Goal: Task Accomplishment & Management: Use online tool/utility

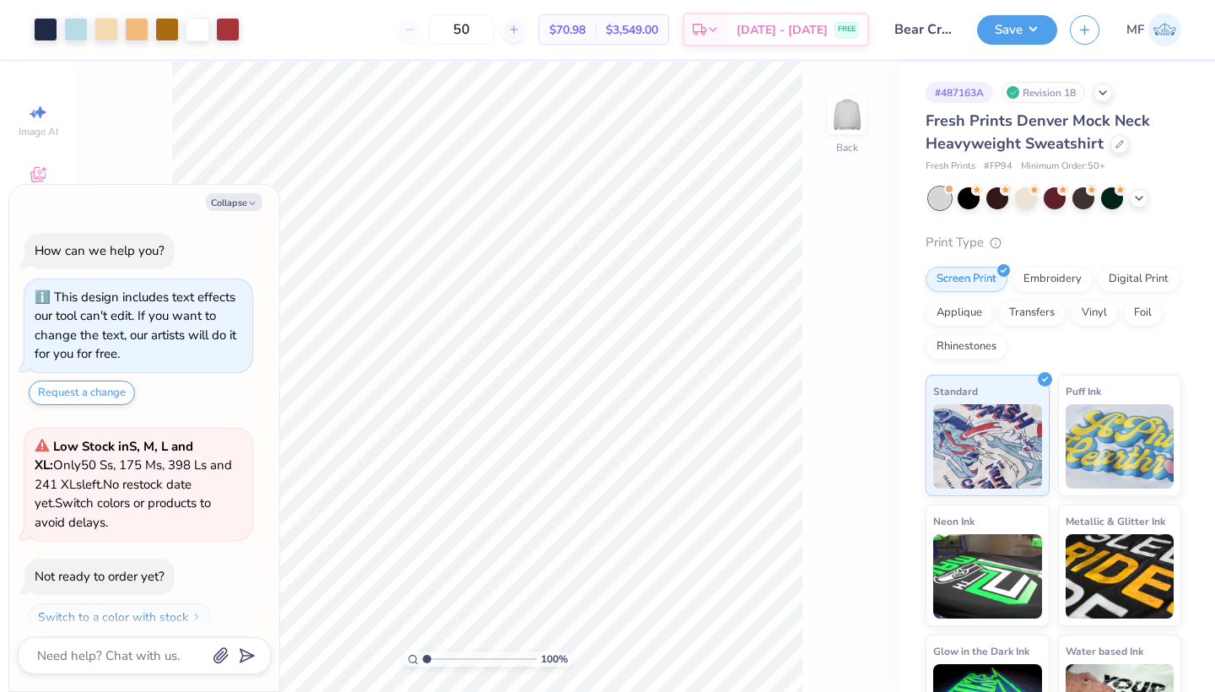
scroll to position [42, 0]
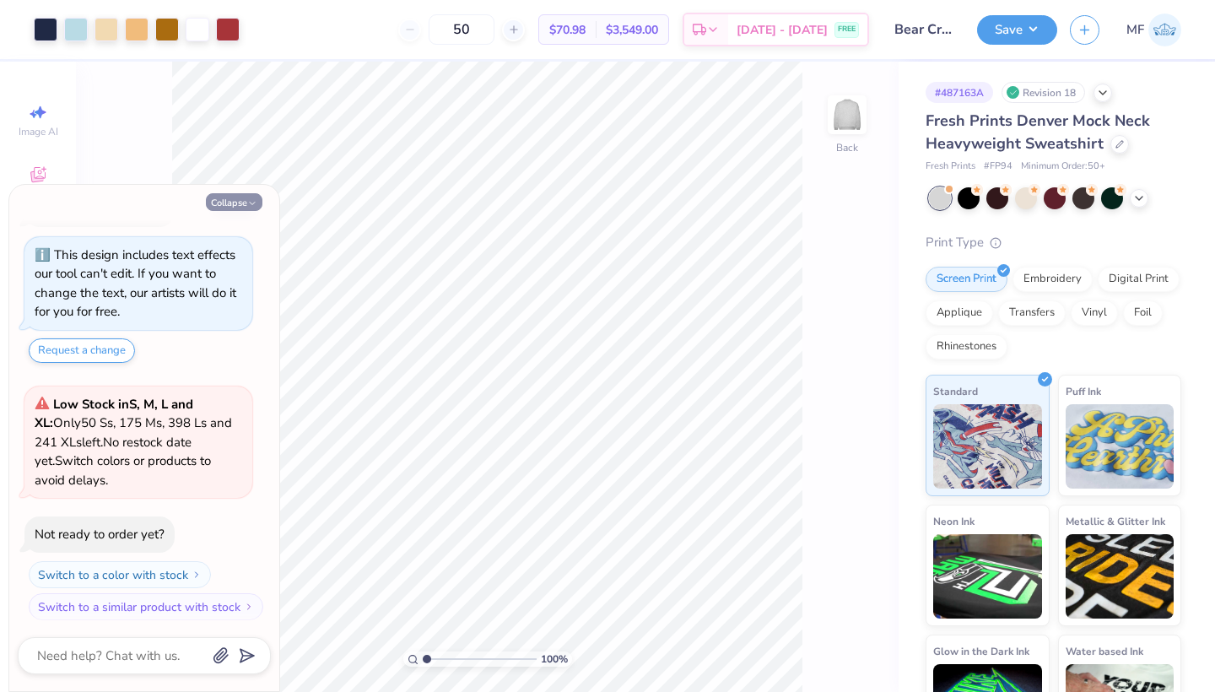
click at [239, 204] on button "Collapse" at bounding box center [234, 202] width 57 height 18
type textarea "x"
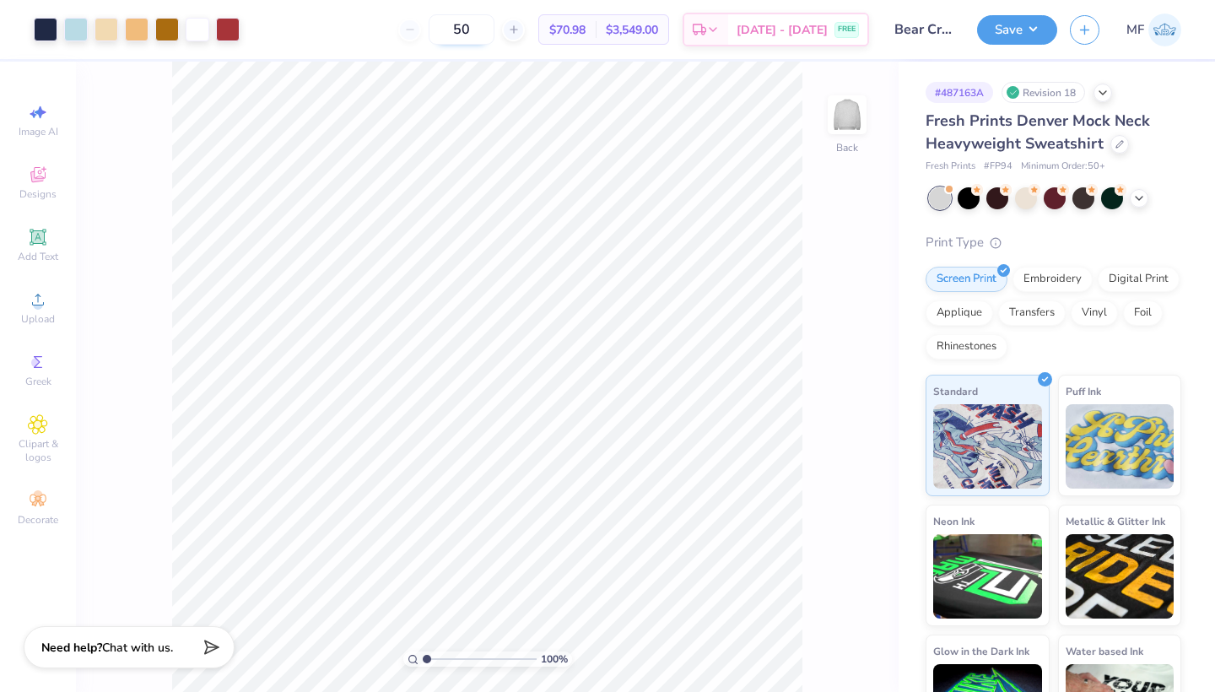
click at [493, 28] on input "50" at bounding box center [462, 29] width 66 height 30
type input "5"
type input "50"
click at [138, 30] on div at bounding box center [137, 28] width 24 height 24
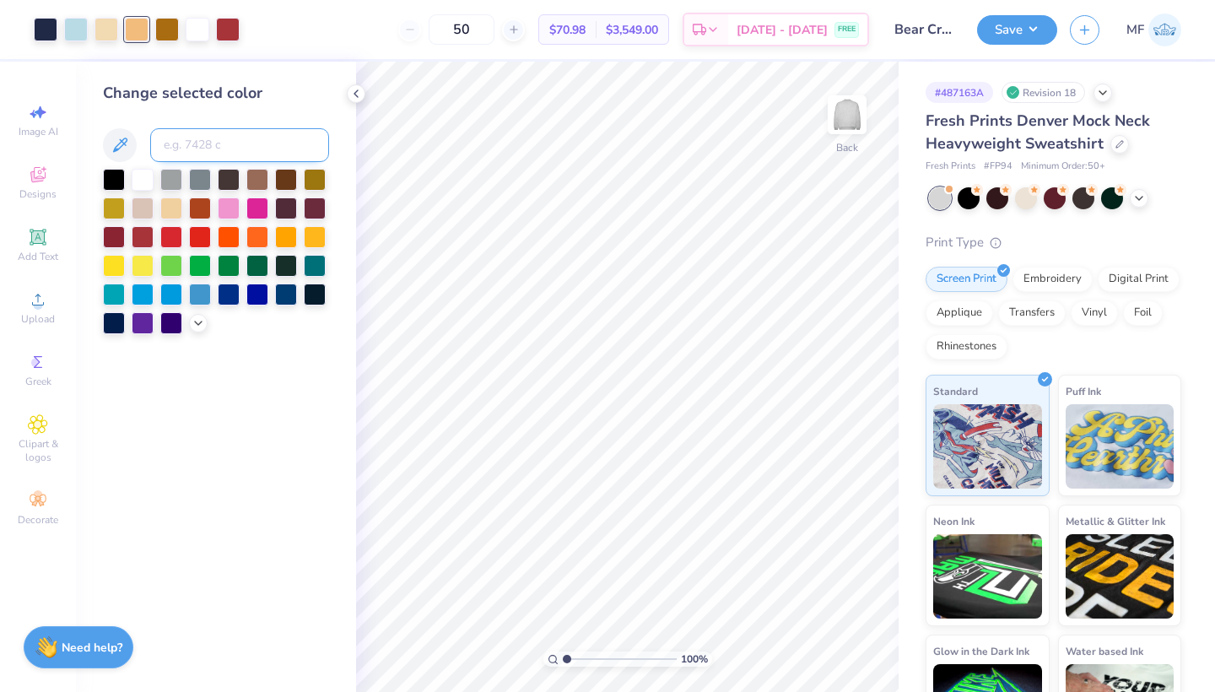
click at [199, 134] on input at bounding box center [239, 145] width 179 height 34
type input "7506"
click at [828, 649] on div at bounding box center [819, 644] width 27 height 27
click at [1118, 144] on icon at bounding box center [1120, 142] width 7 height 7
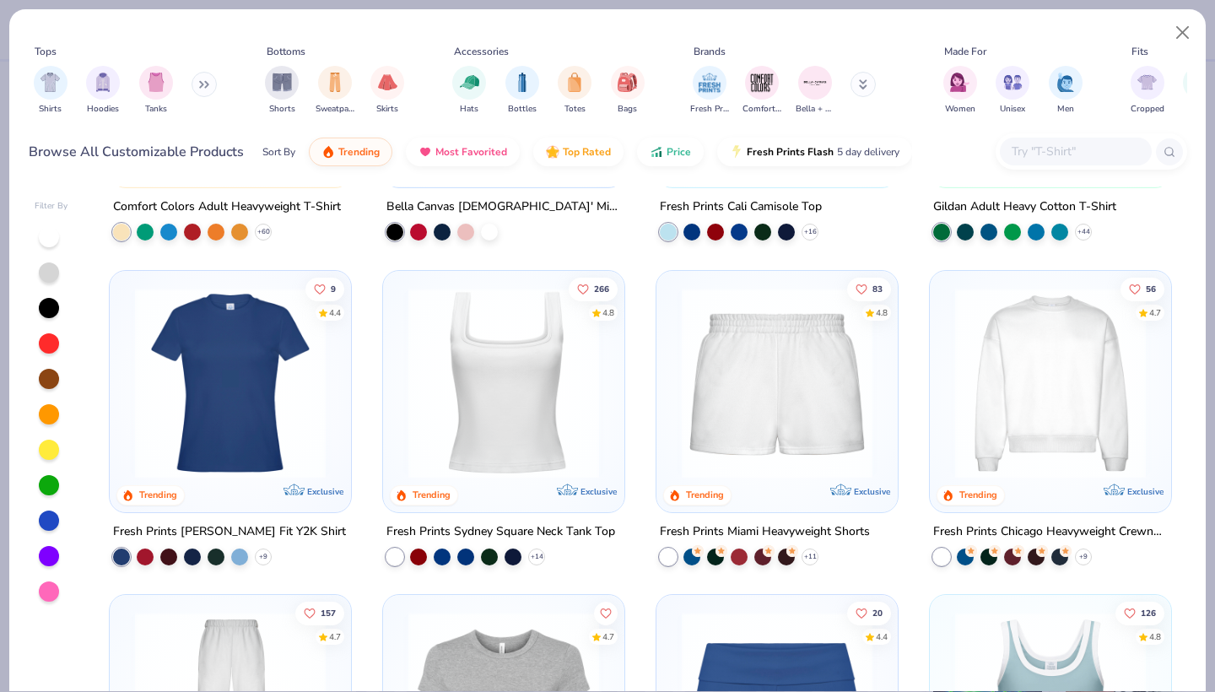
scroll to position [576, 0]
click at [1062, 159] on input "text" at bounding box center [1075, 151] width 130 height 19
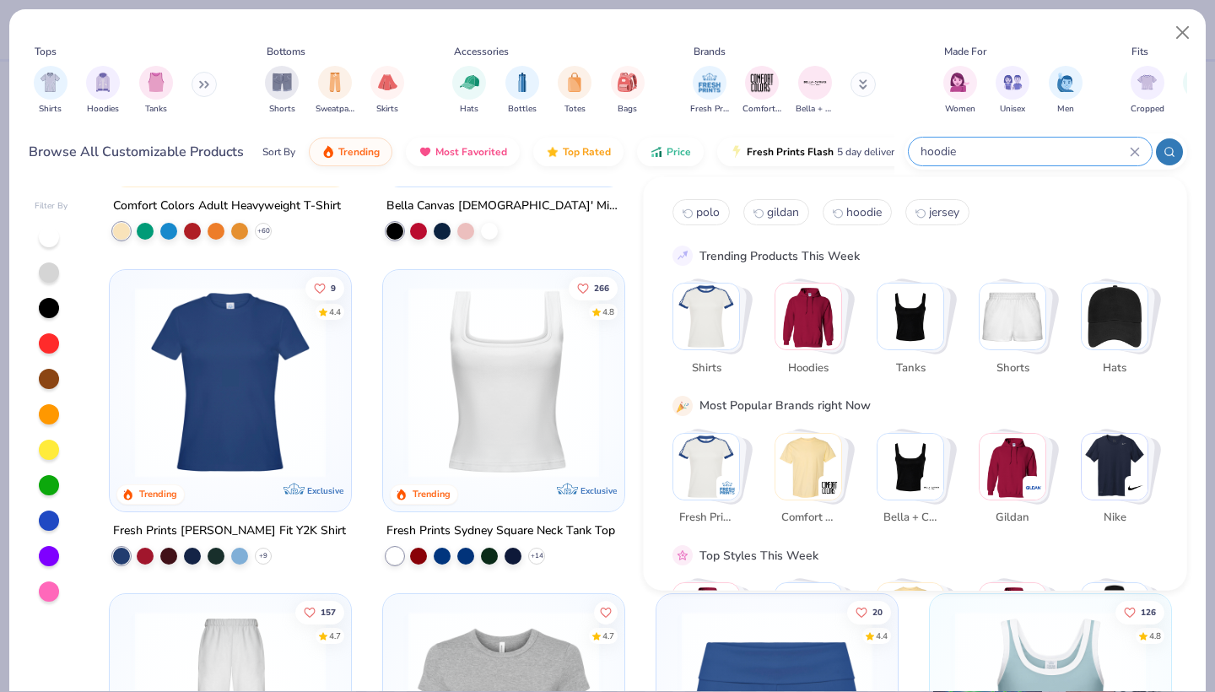
type input "hoodie"
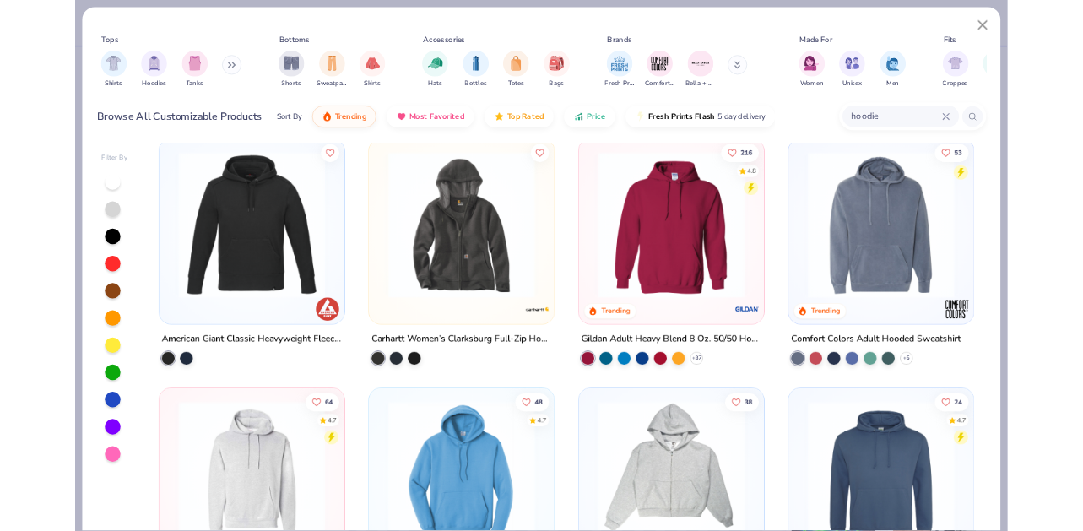
scroll to position [4242, 0]
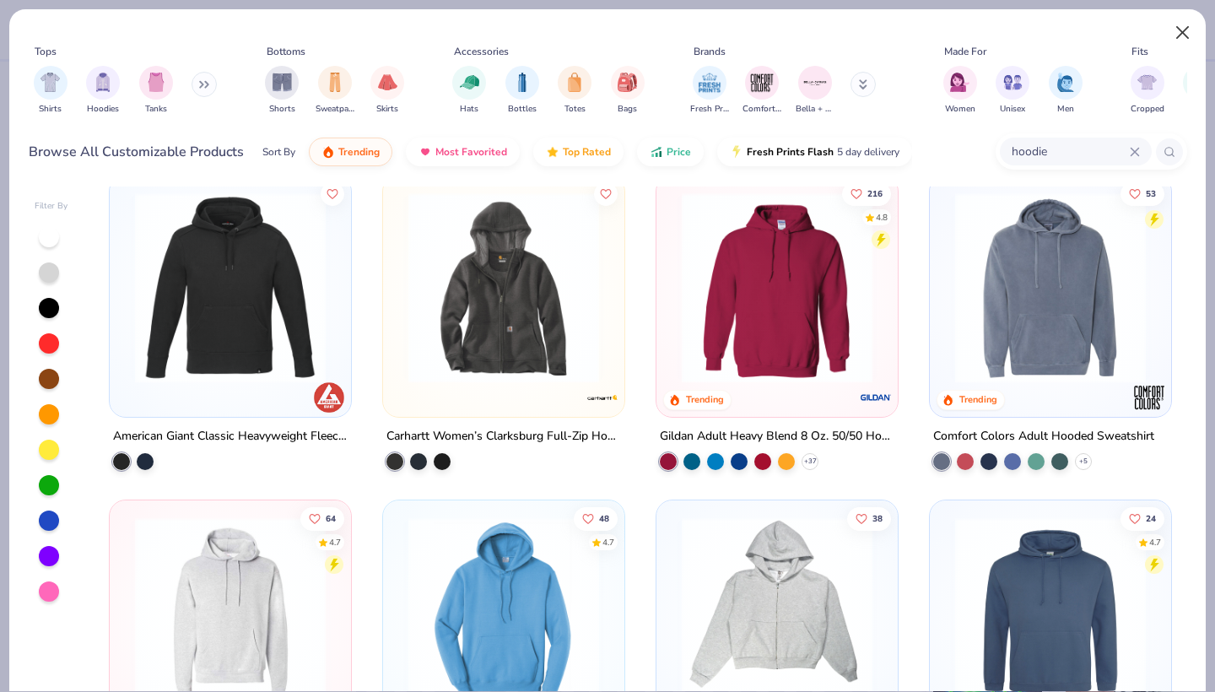
click at [1179, 27] on button "Close" at bounding box center [1183, 33] width 32 height 32
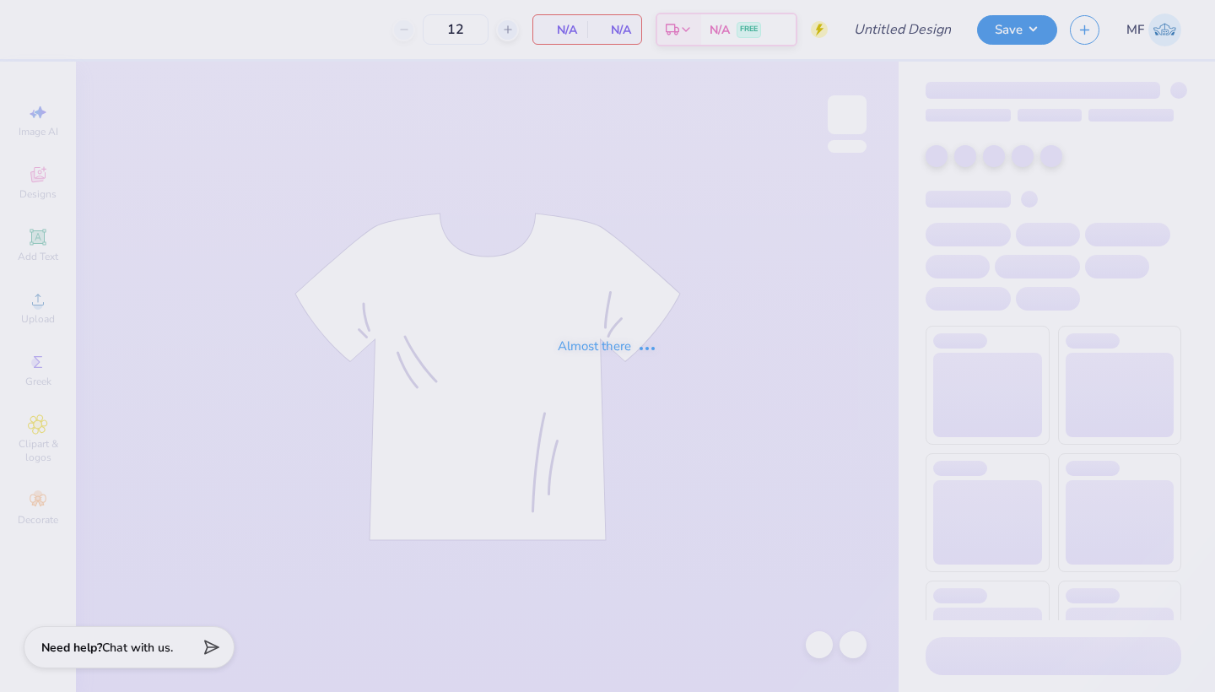
type input "50"
type input "Bear Crewneck"
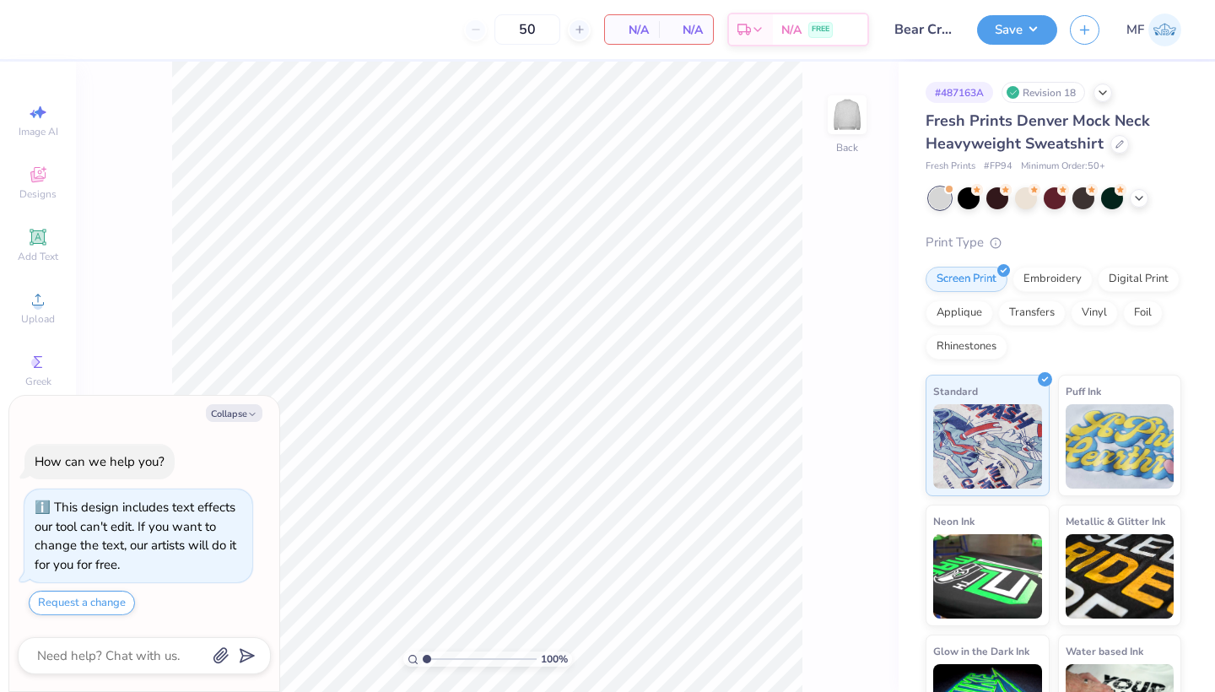
scroll to position [42, 0]
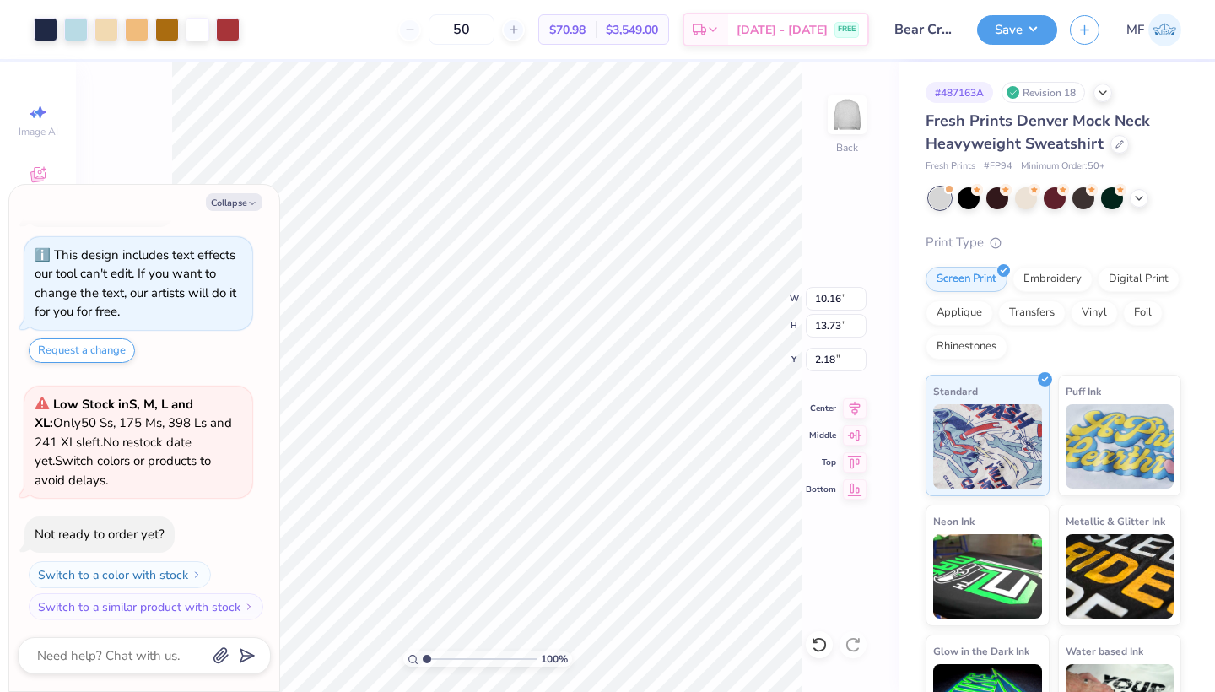
type textarea "x"
type input "2.01"
click at [993, 33] on button "Save" at bounding box center [1017, 28] width 80 height 30
type textarea "x"
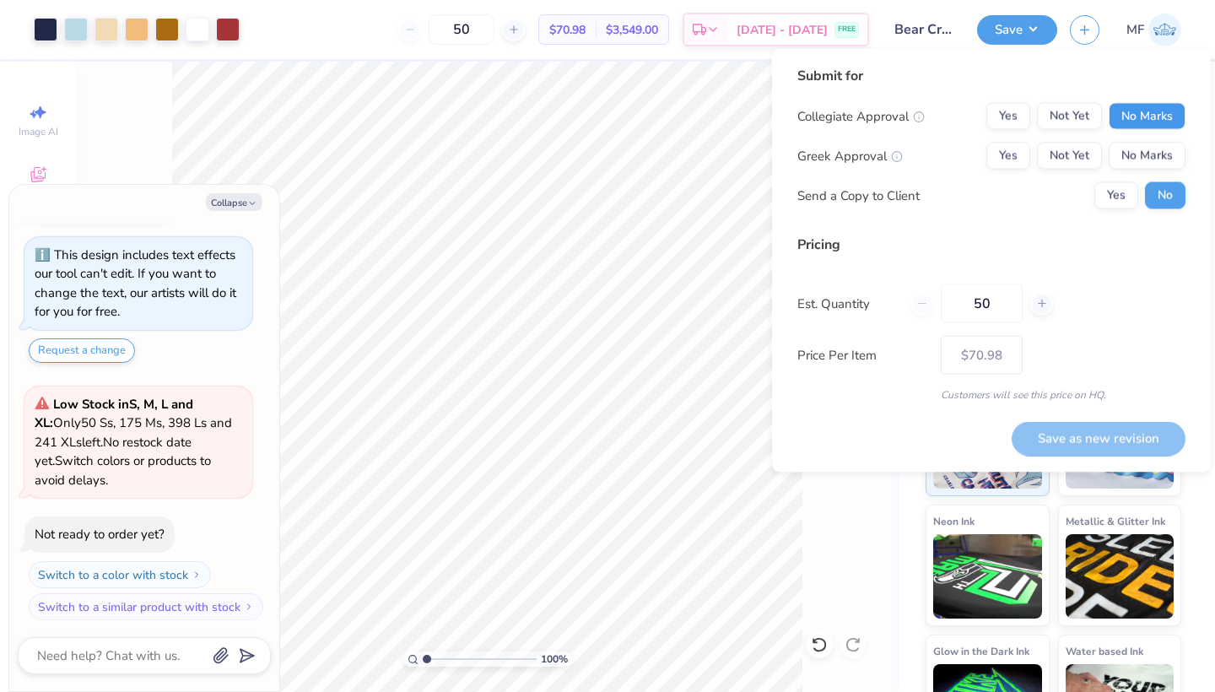
click at [1152, 118] on button "No Marks" at bounding box center [1147, 116] width 77 height 27
click at [1009, 150] on button "Yes" at bounding box center [1009, 156] width 44 height 27
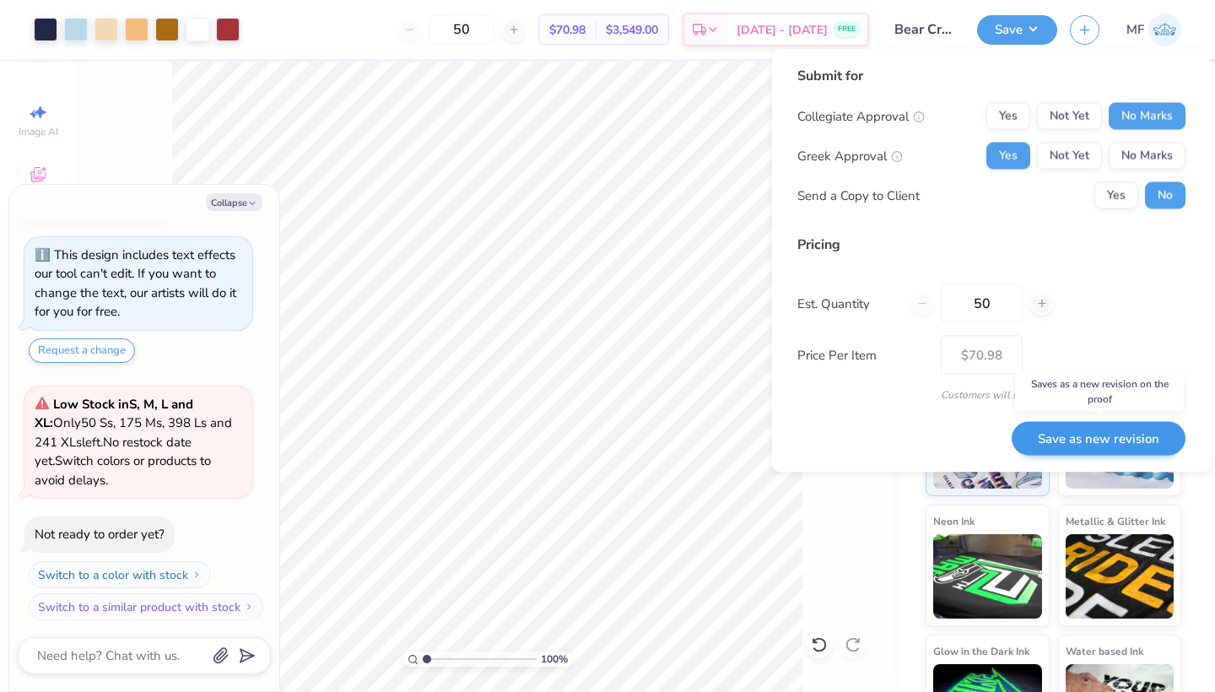
click at [1080, 433] on button "Save as new revision" at bounding box center [1099, 438] width 174 height 35
type input "$70.98"
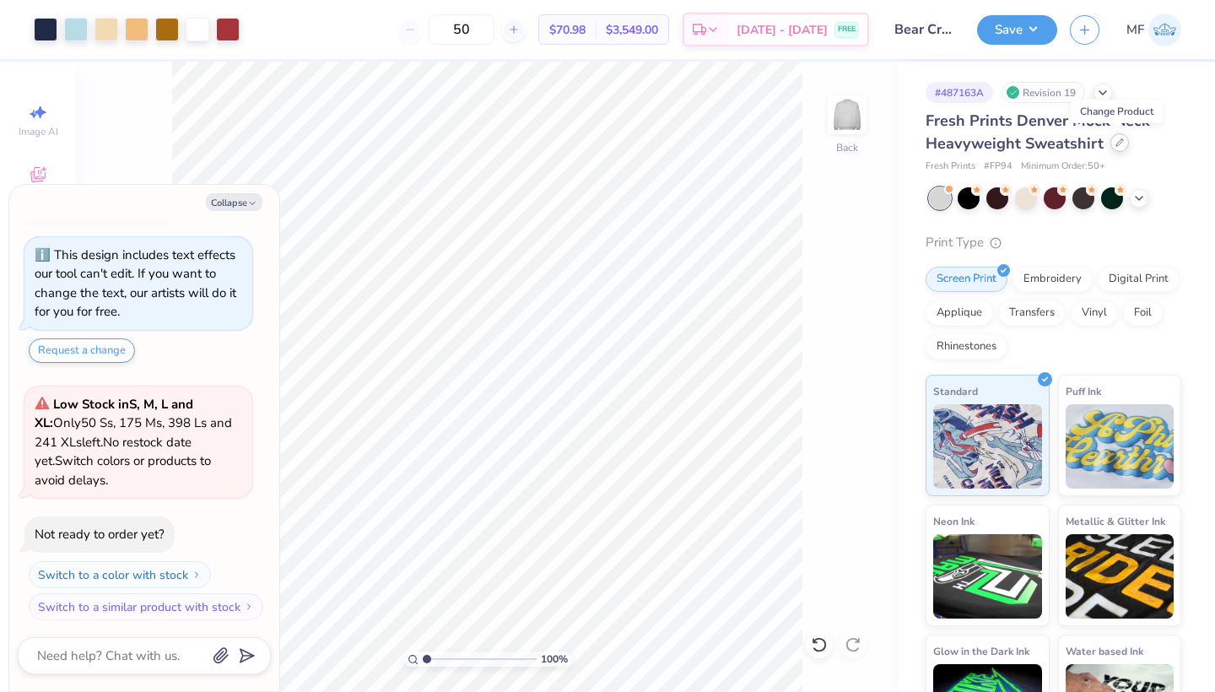
click at [1117, 146] on icon at bounding box center [1120, 142] width 8 height 8
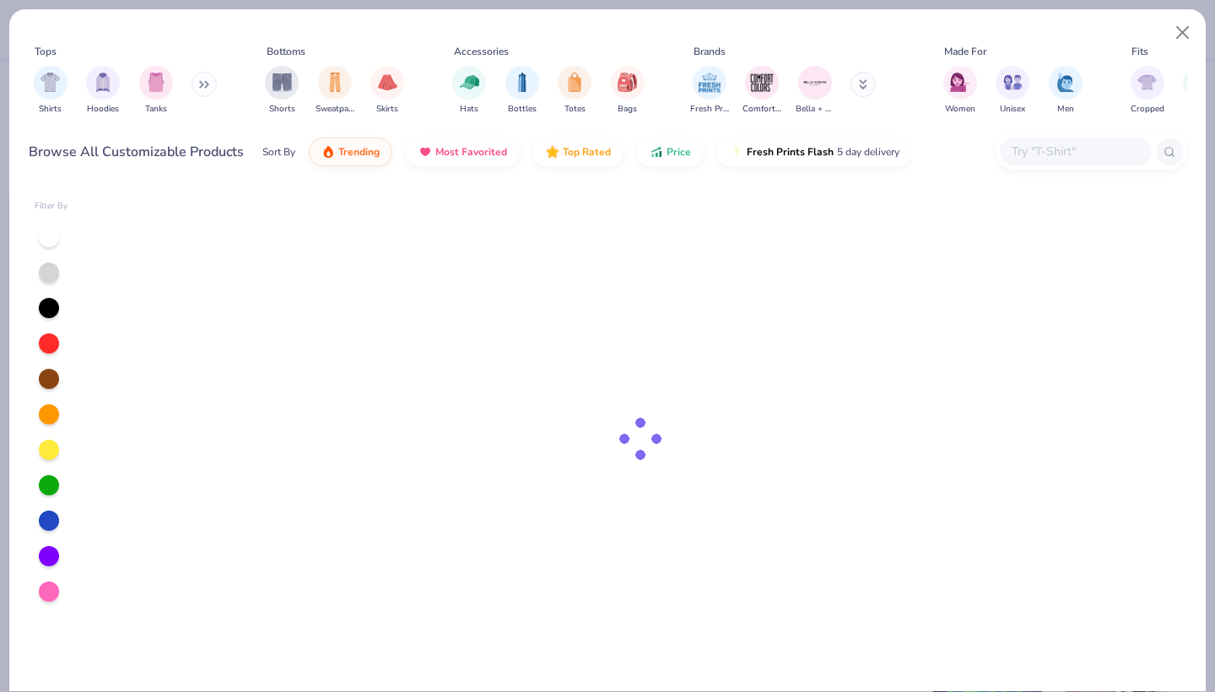
type textarea "x"
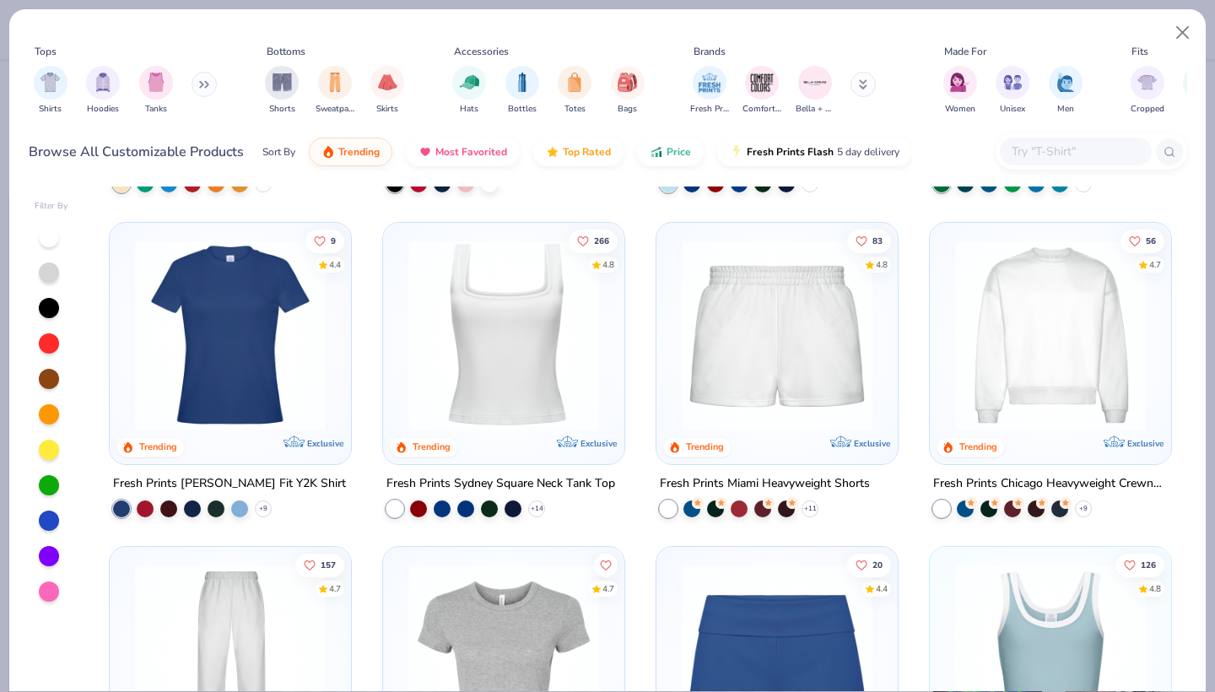
scroll to position [706, 0]
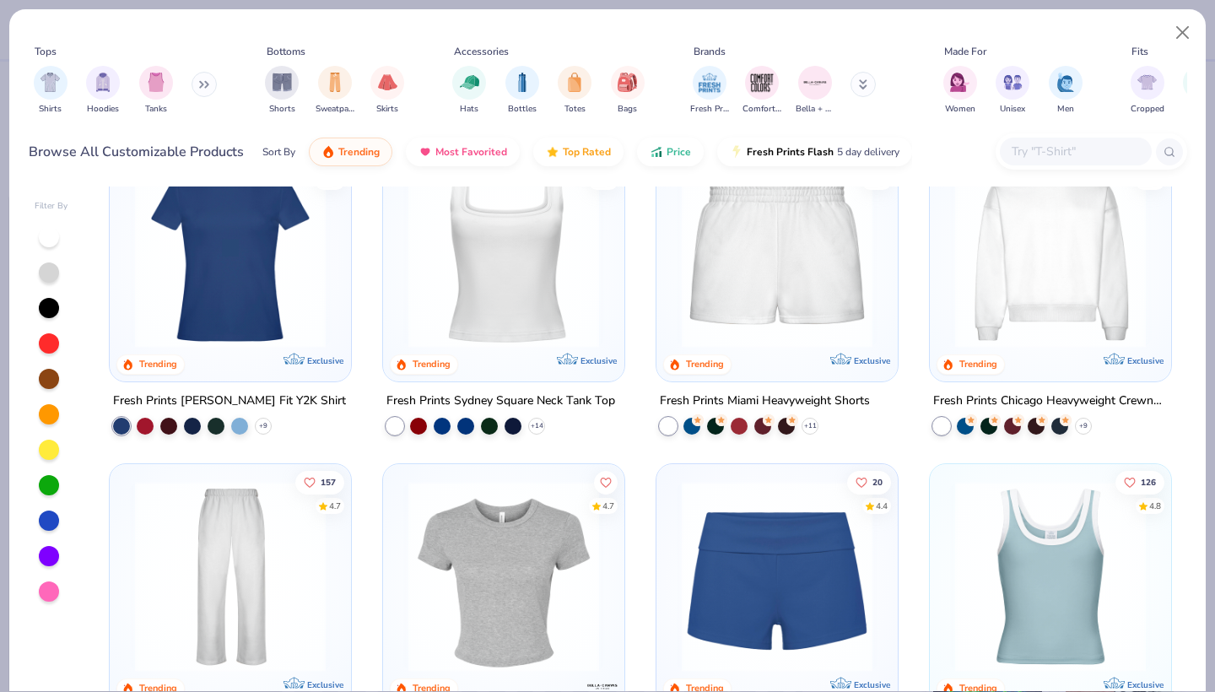
click at [1045, 151] on input "text" at bounding box center [1075, 151] width 130 height 19
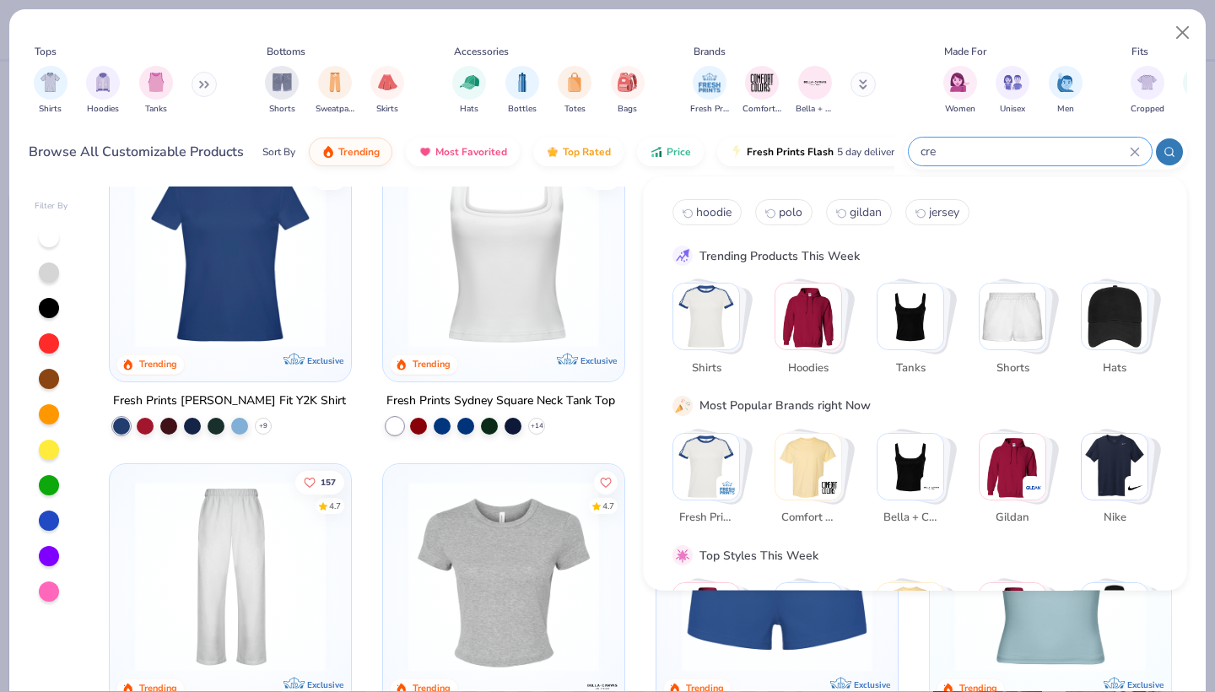
type input "crew"
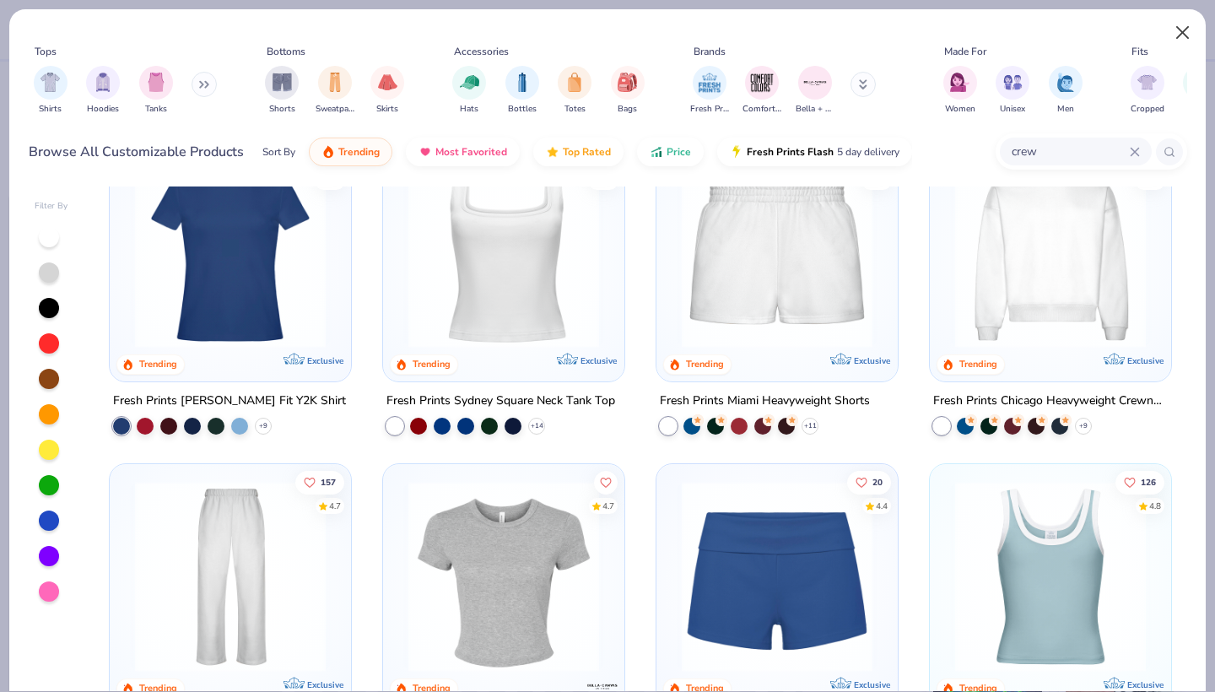
click at [1182, 33] on button "Close" at bounding box center [1183, 33] width 32 height 32
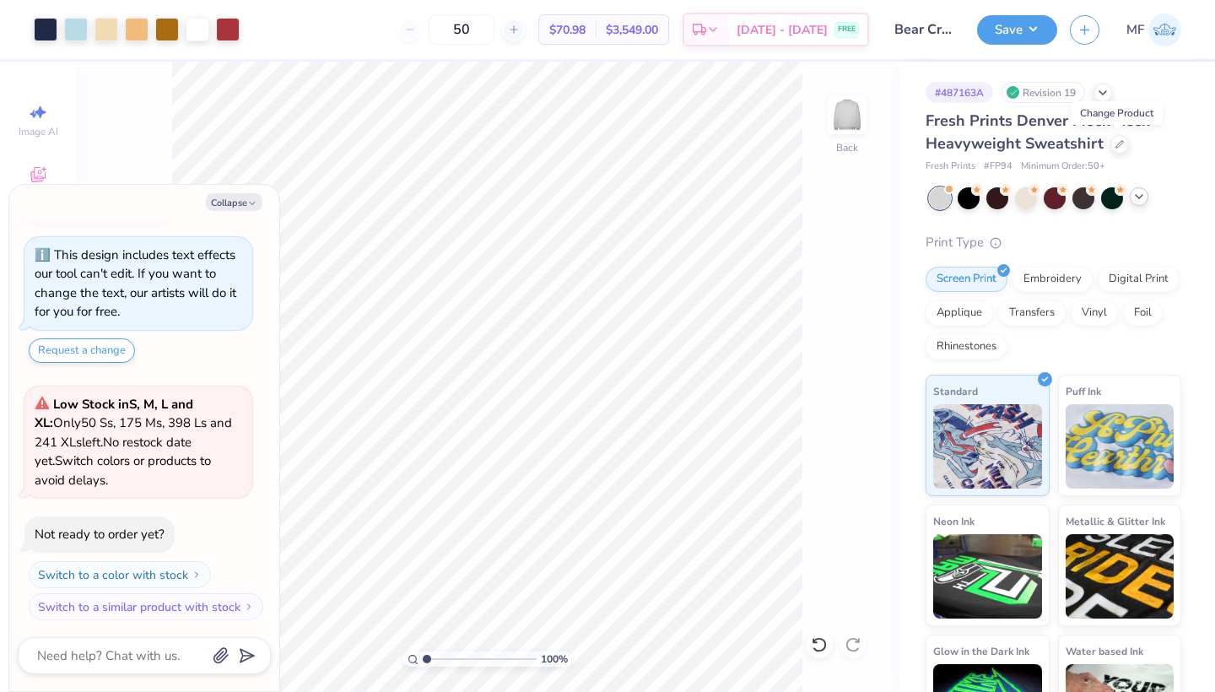
click at [1135, 203] on div at bounding box center [1139, 196] width 19 height 19
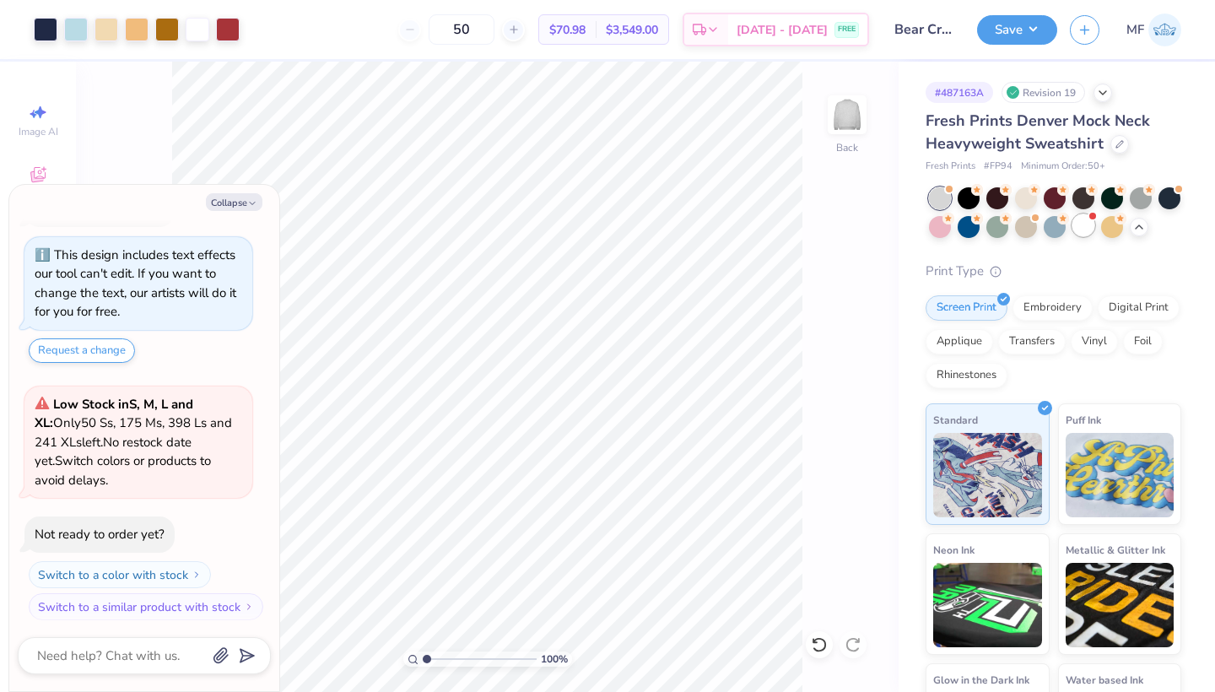
click at [1077, 232] on div at bounding box center [1084, 225] width 22 height 22
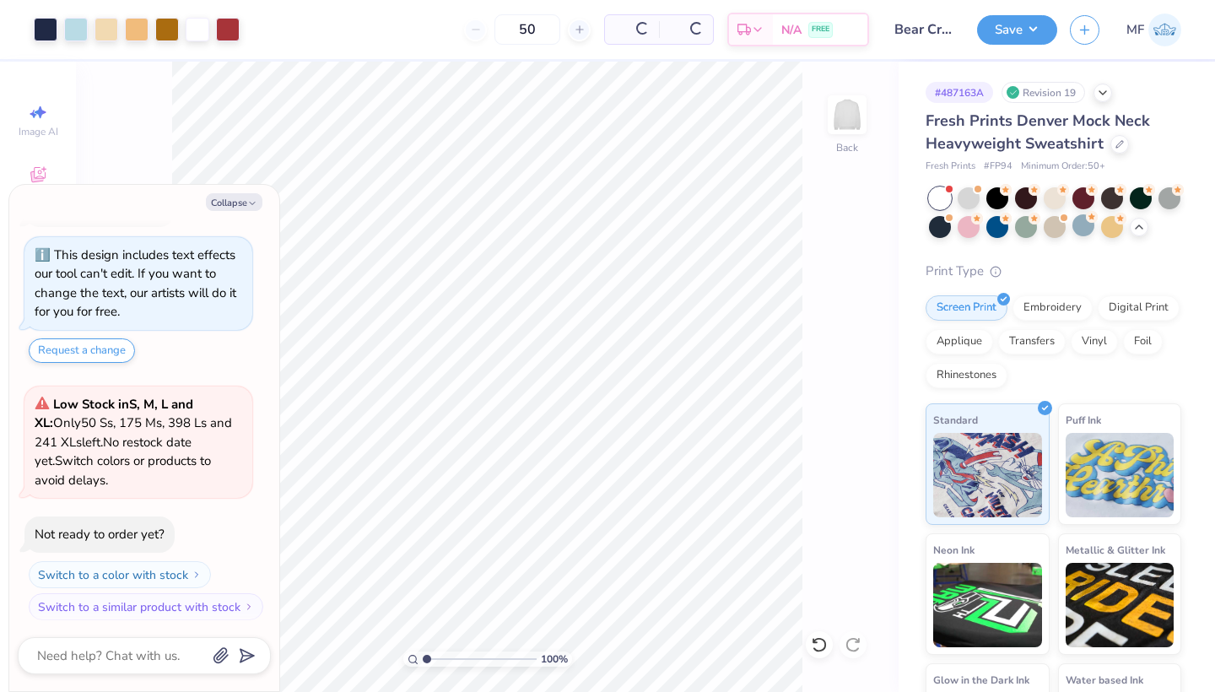
scroll to position [297, 0]
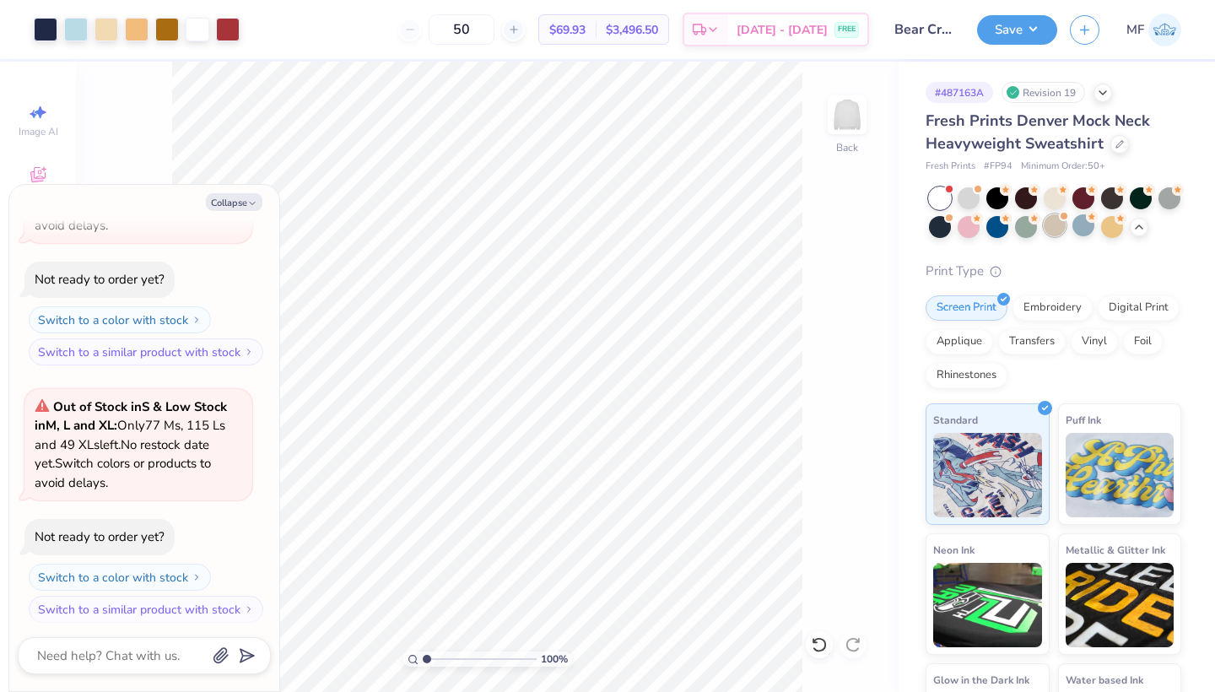
click at [1055, 220] on div at bounding box center [1055, 225] width 22 height 22
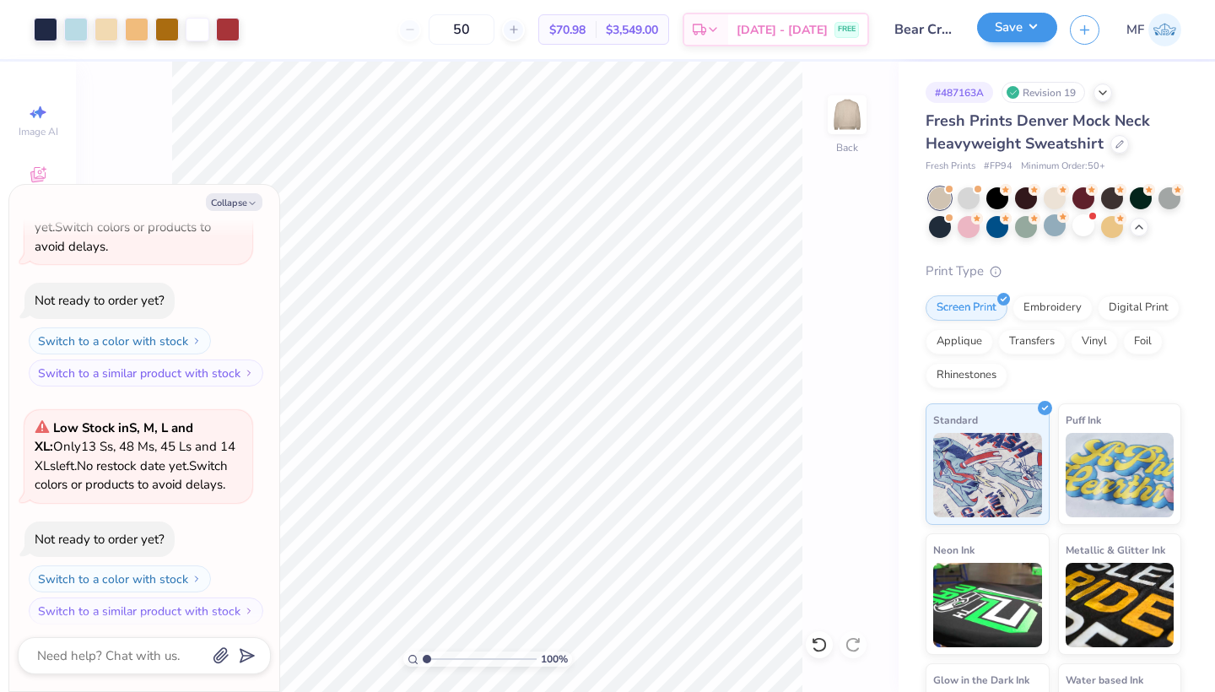
click at [1005, 21] on button "Save" at bounding box center [1017, 28] width 80 height 30
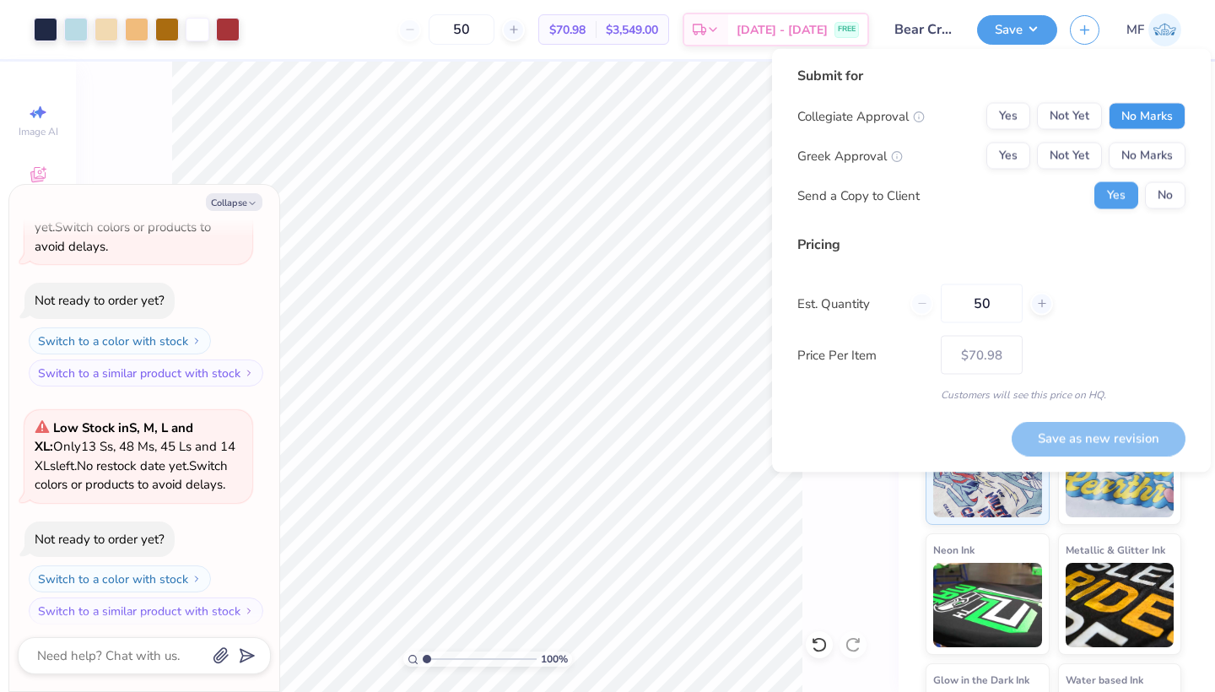
click at [1126, 111] on button "No Marks" at bounding box center [1147, 116] width 77 height 27
click at [1012, 153] on button "Yes" at bounding box center [1009, 156] width 44 height 27
drag, startPoint x: 1159, startPoint y: 202, endPoint x: 1159, endPoint y: 224, distance: 21.9
click at [1159, 201] on button "No" at bounding box center [1165, 195] width 41 height 27
type textarea "x"
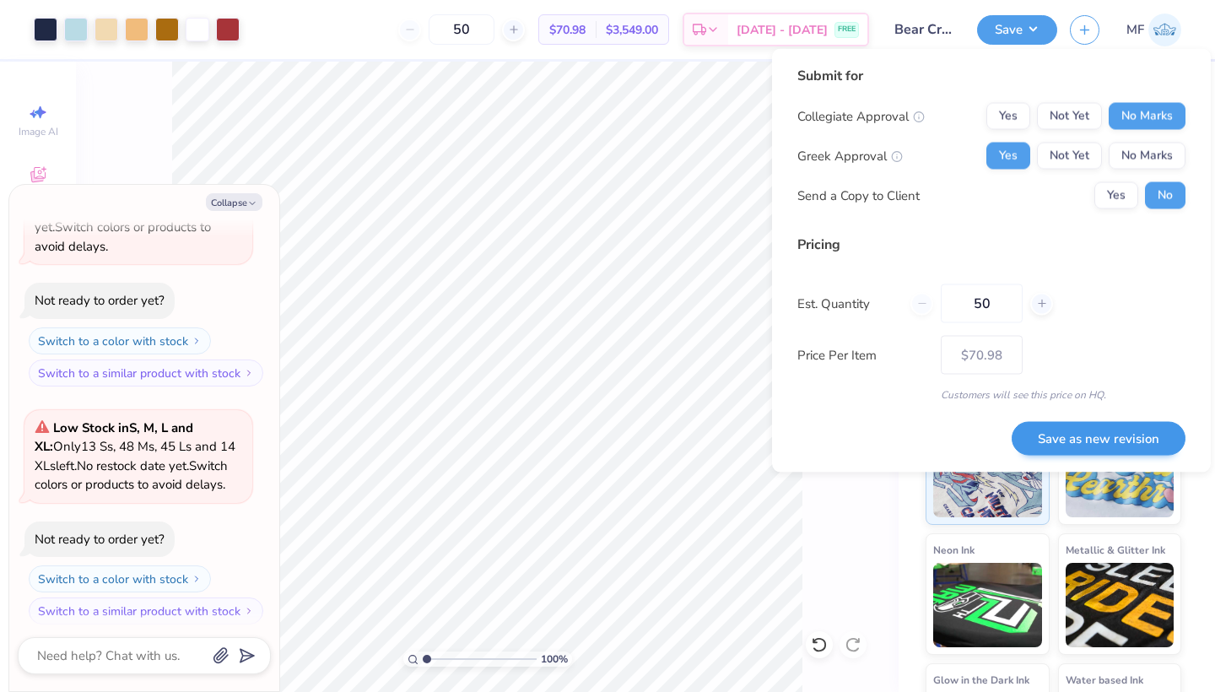
click at [1139, 432] on button "Save as new revision" at bounding box center [1099, 438] width 174 height 35
type input "$70.98"
type textarea "x"
